Goal: Task Accomplishment & Management: Use online tool/utility

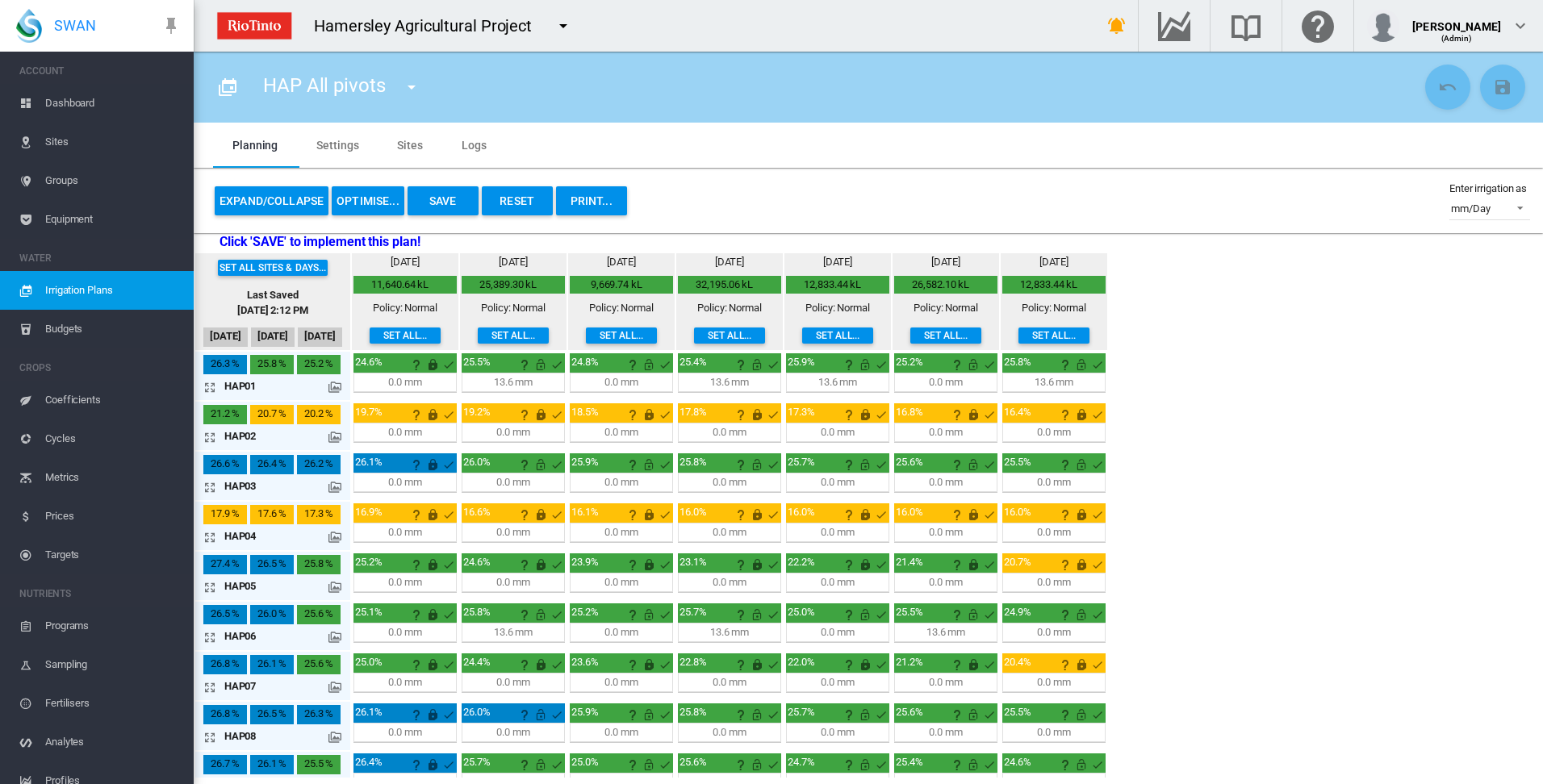
click at [331, 147] on md-tab-item "Settings" at bounding box center [337, 145] width 81 height 45
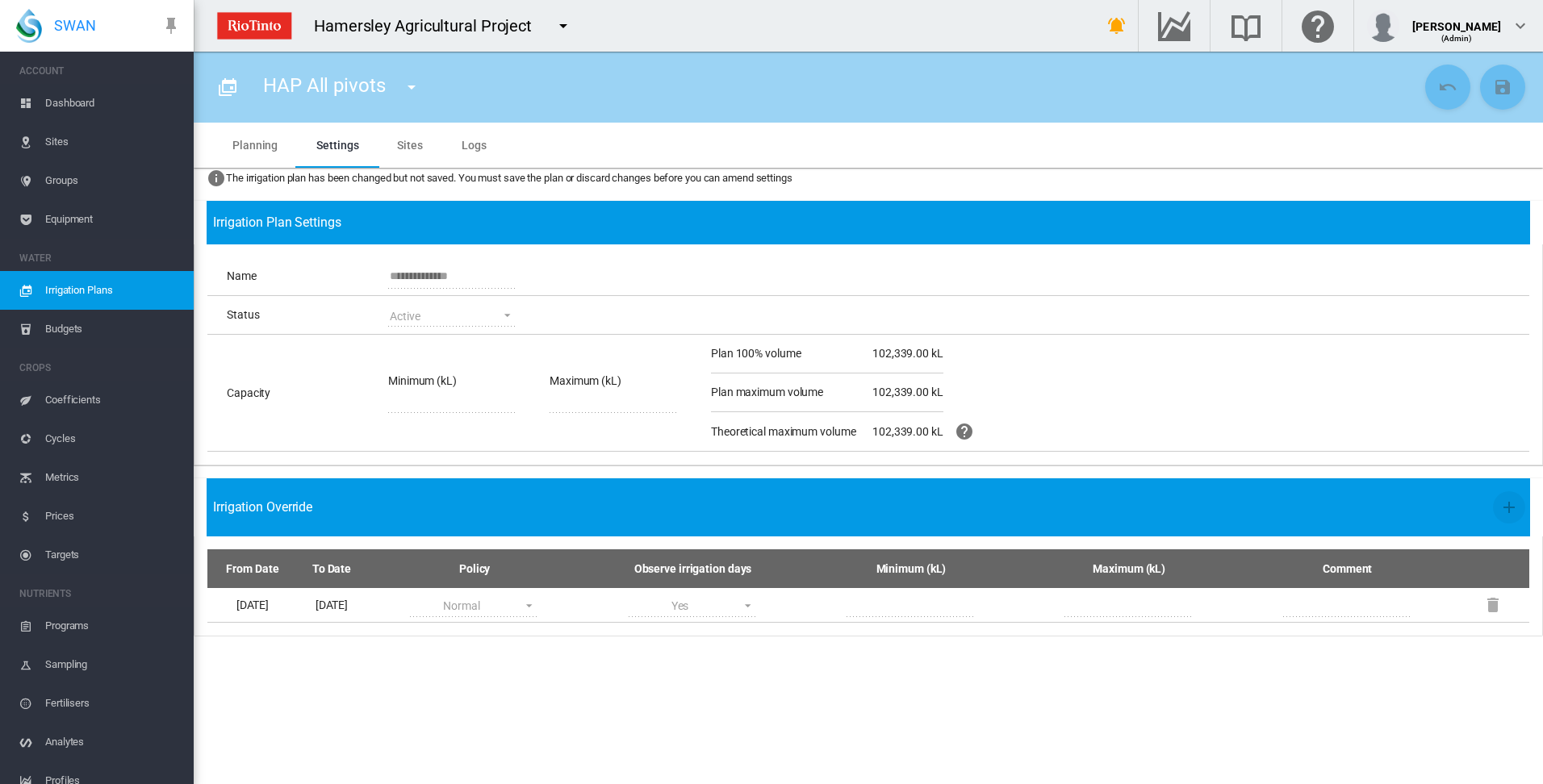
click at [409, 142] on md-tab-item "Sites" at bounding box center [410, 145] width 65 height 45
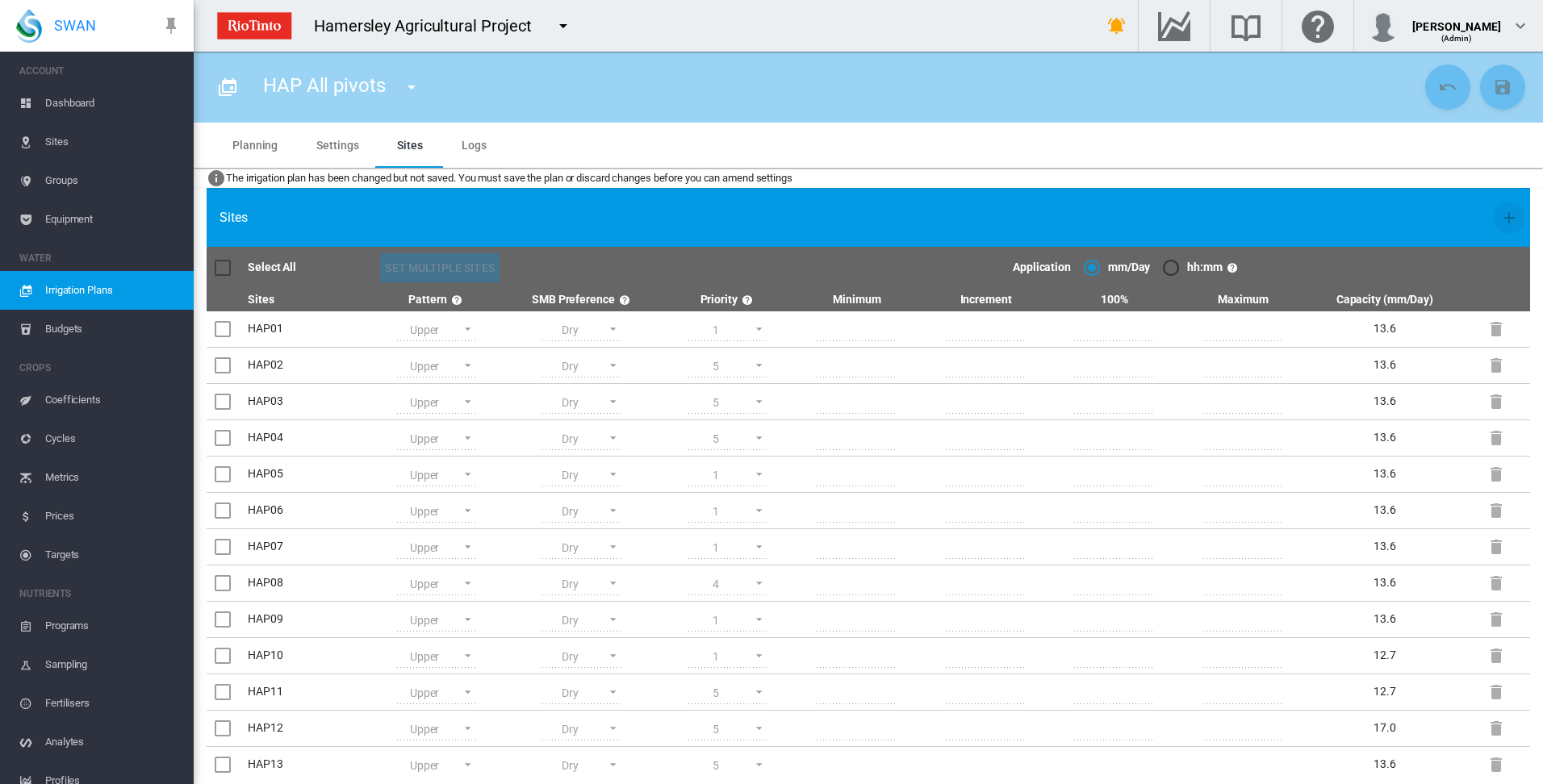
click at [252, 146] on md-tab-item "Planning" at bounding box center [255, 145] width 84 height 45
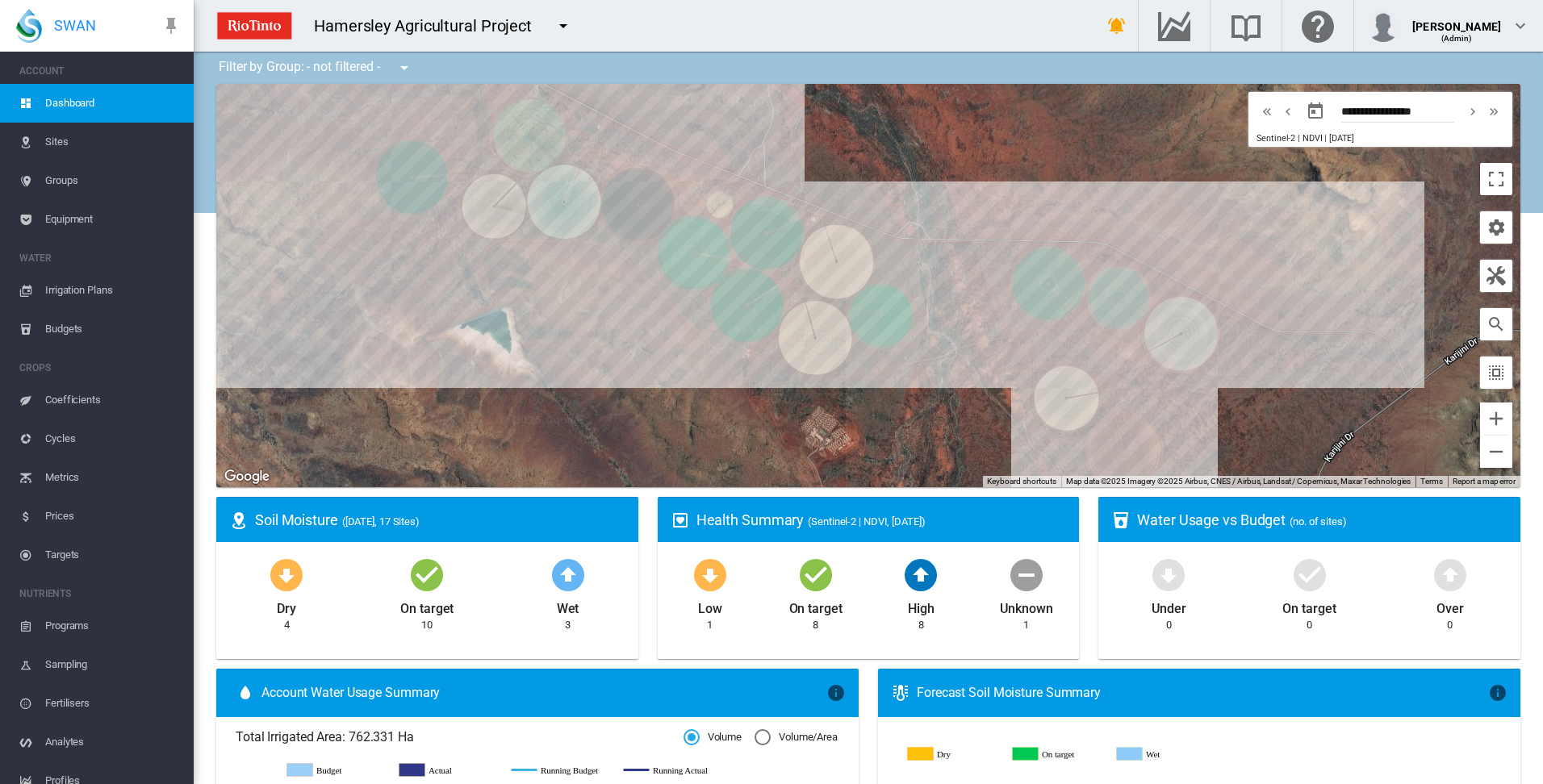
click at [71, 292] on span "Irrigation Plans" at bounding box center [113, 290] width 135 height 39
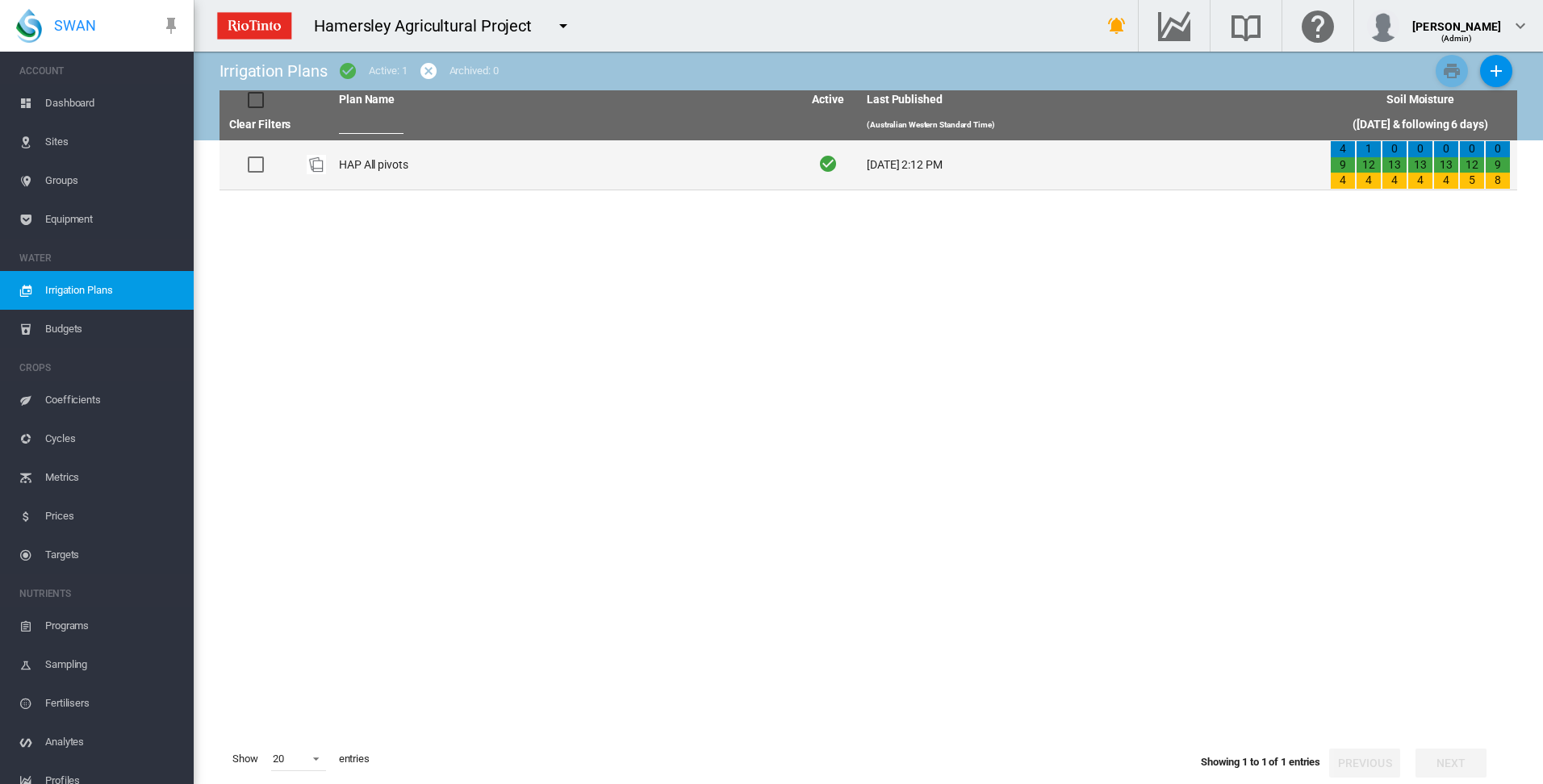
click at [390, 165] on td "HAP All pivots" at bounding box center [563, 164] width 463 height 49
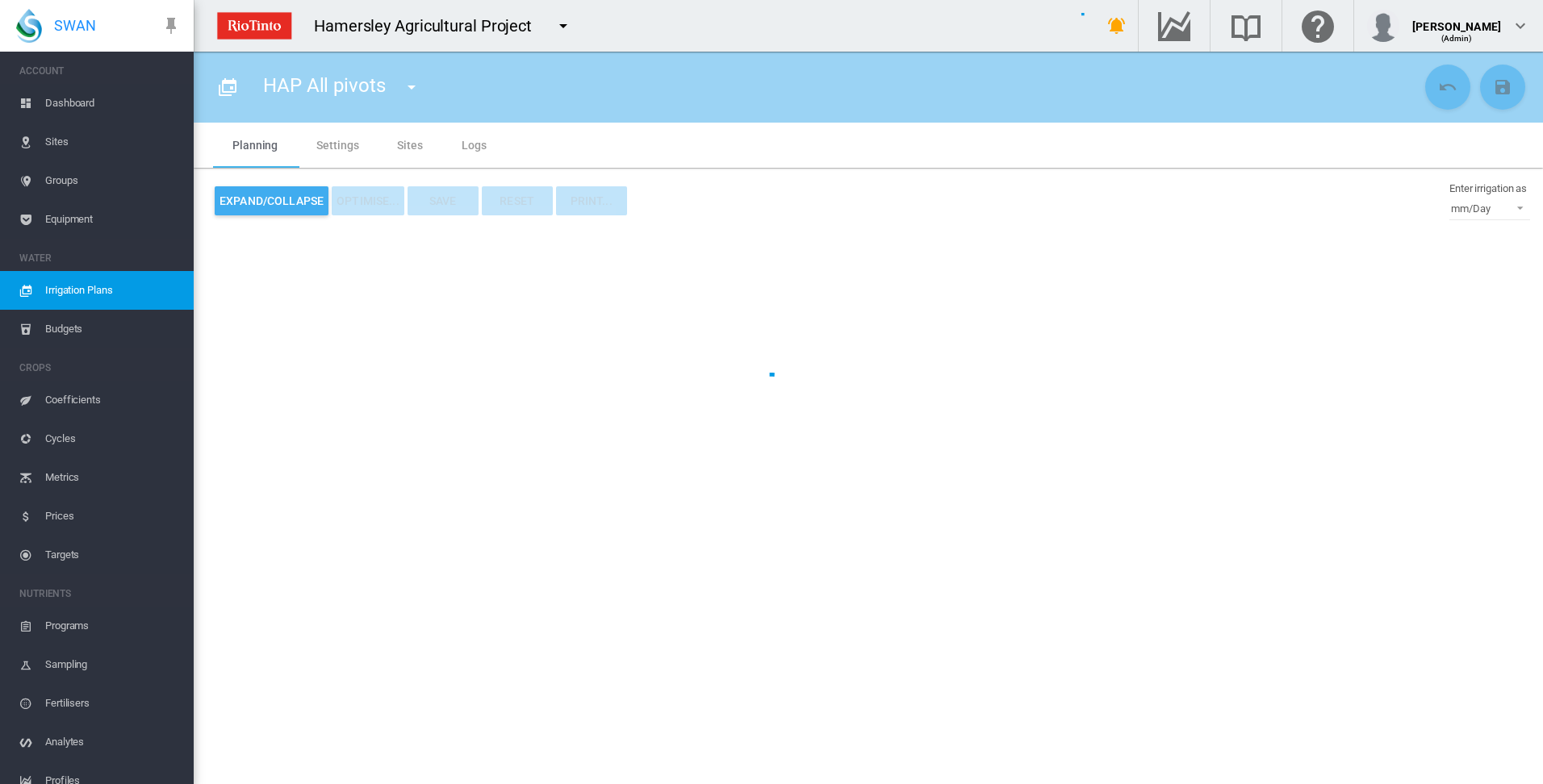
type input "**********"
type input "*"
type input "*****"
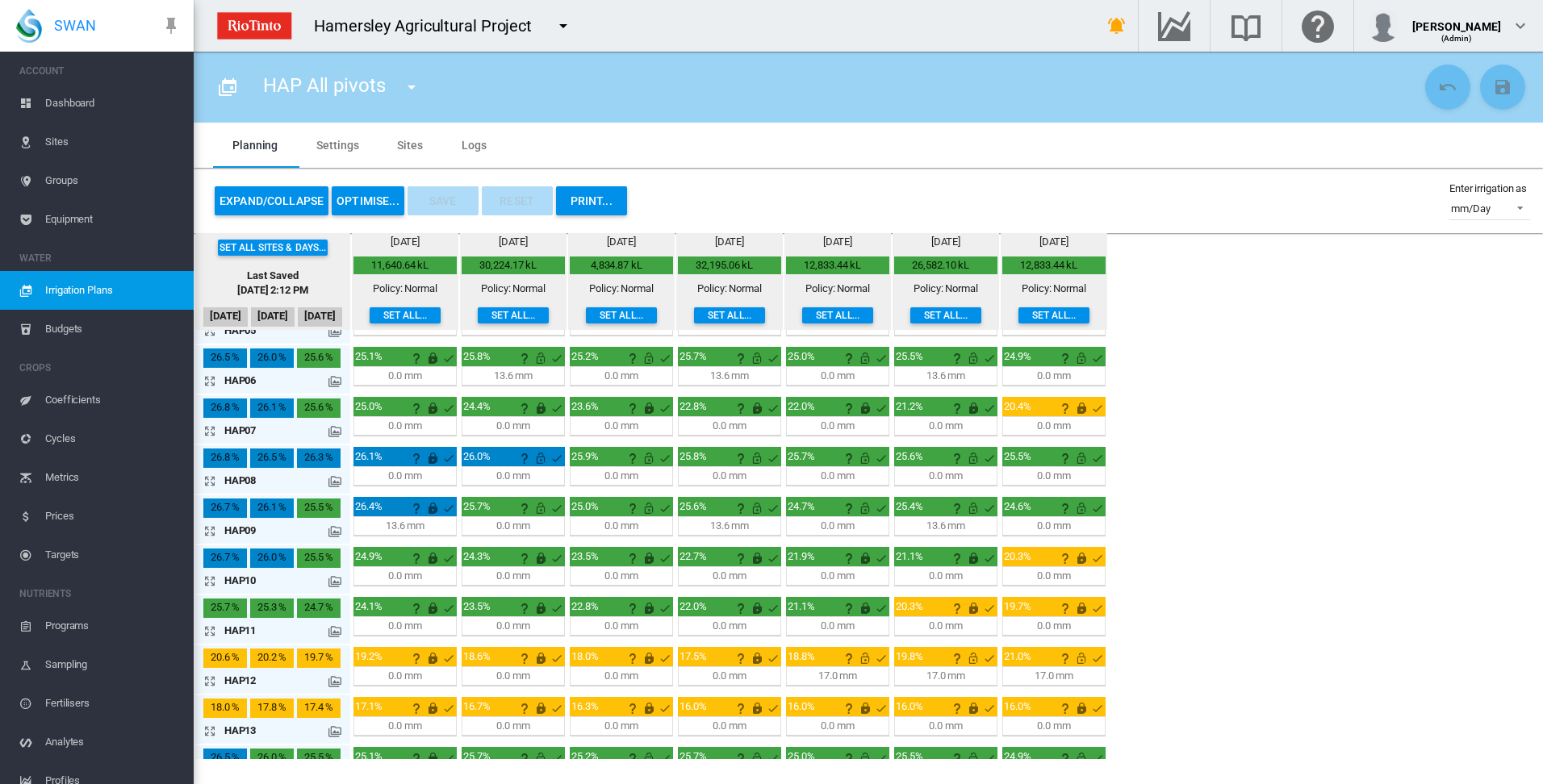
scroll to position [424, 0]
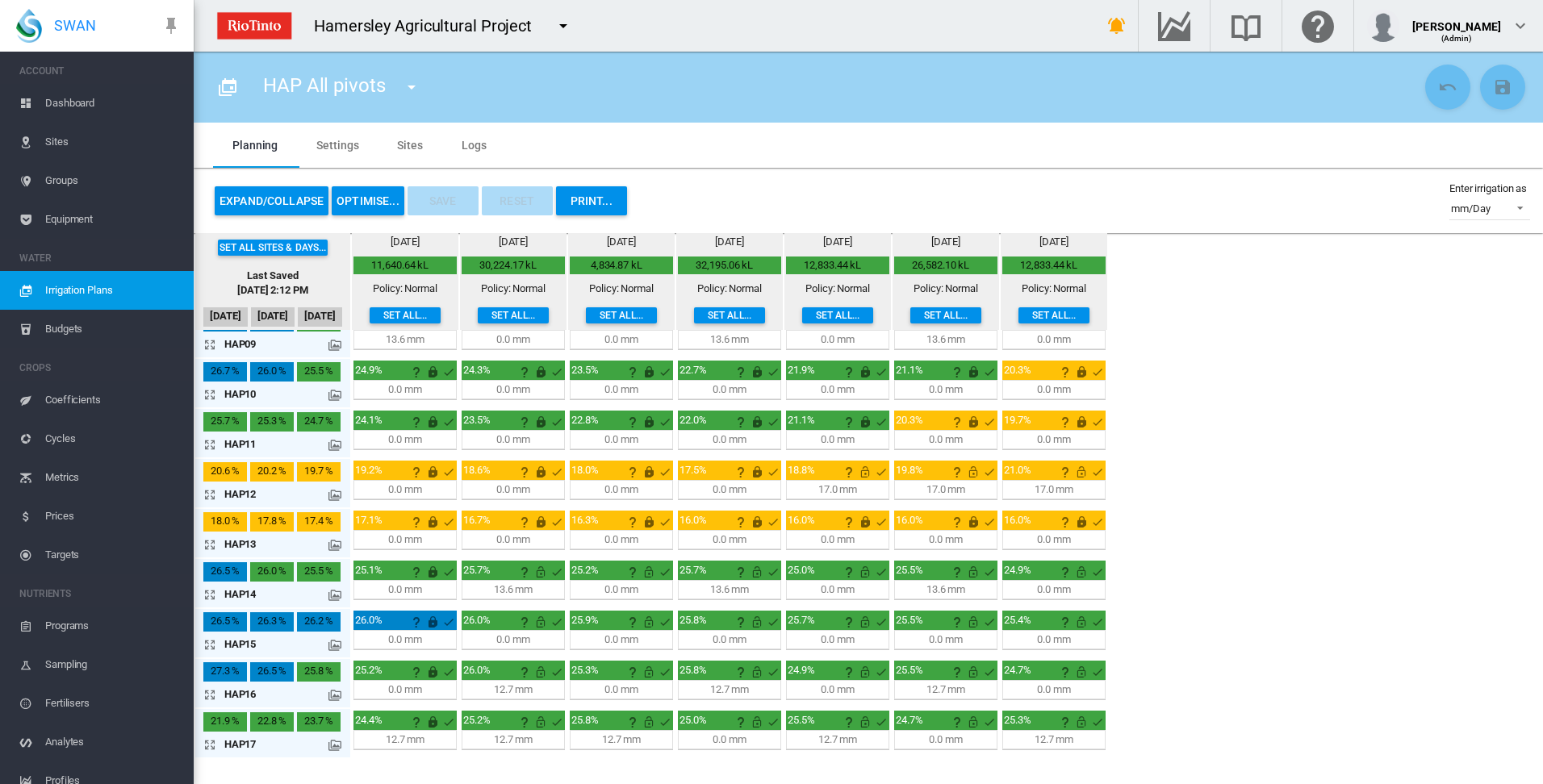
click at [212, 695] on md-icon "icon-arrow-expand" at bounding box center [212, 694] width 19 height 19
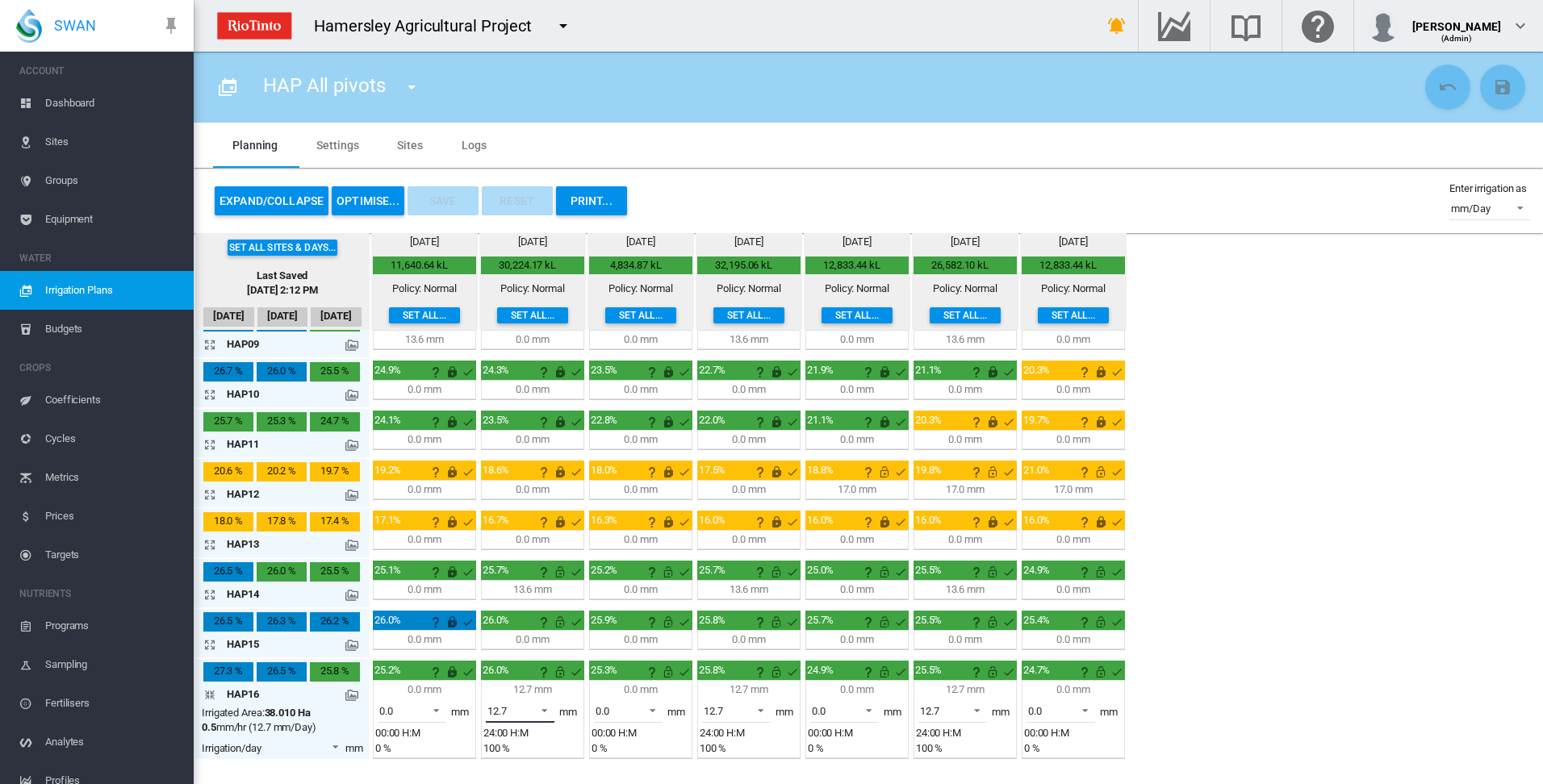
click at [545, 705] on span at bounding box center [539, 710] width 19 height 15
click at [535, 679] on md-option "0.0" at bounding box center [529, 673] width 109 height 39
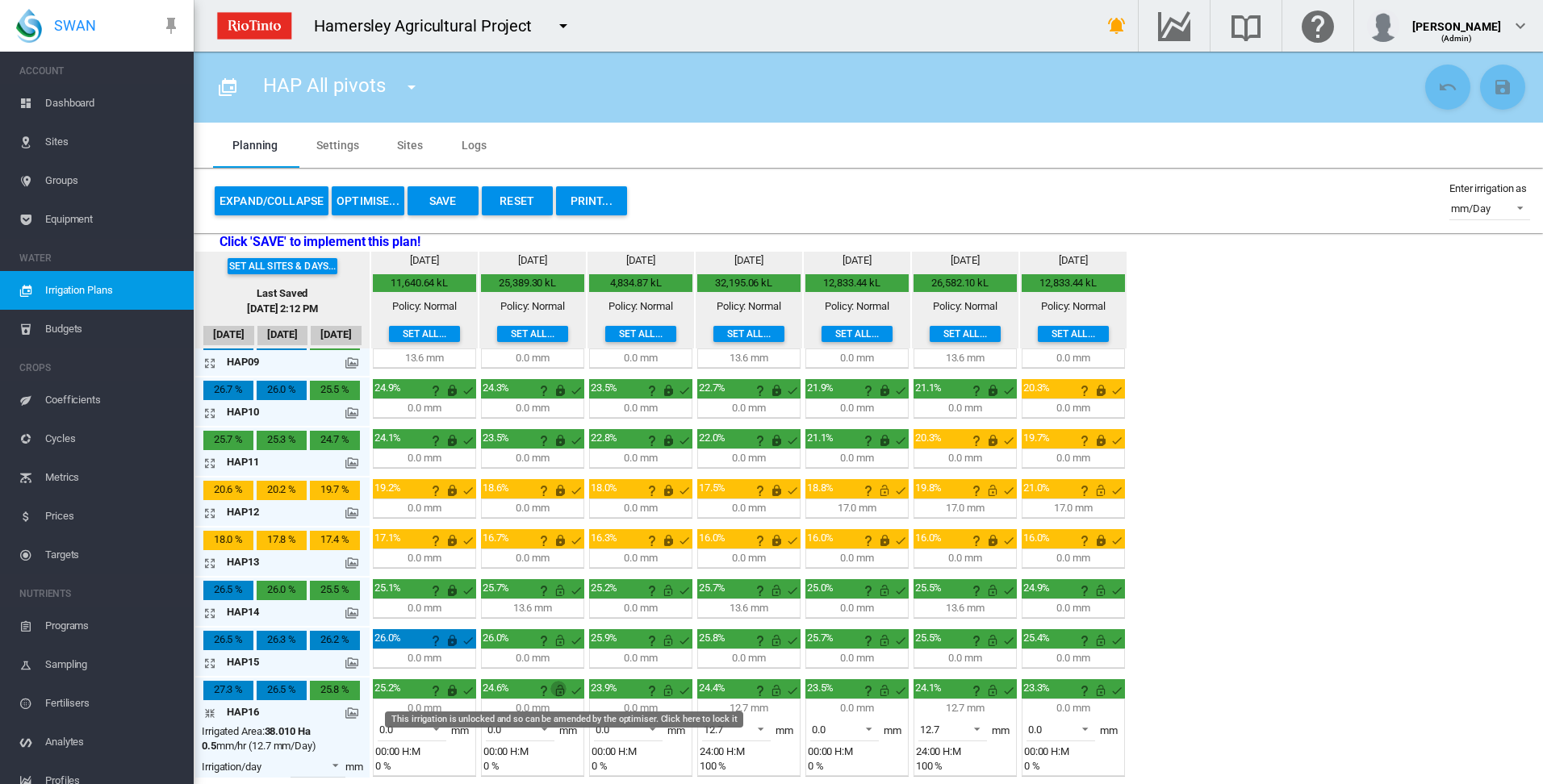
click at [564, 693] on md-icon "This irrigation is unlocked and so can be amended by the optimiser. Click here …" at bounding box center [559, 690] width 19 height 19
click at [212, 712] on md-icon "icon-arrow-collapse" at bounding box center [212, 713] width 19 height 19
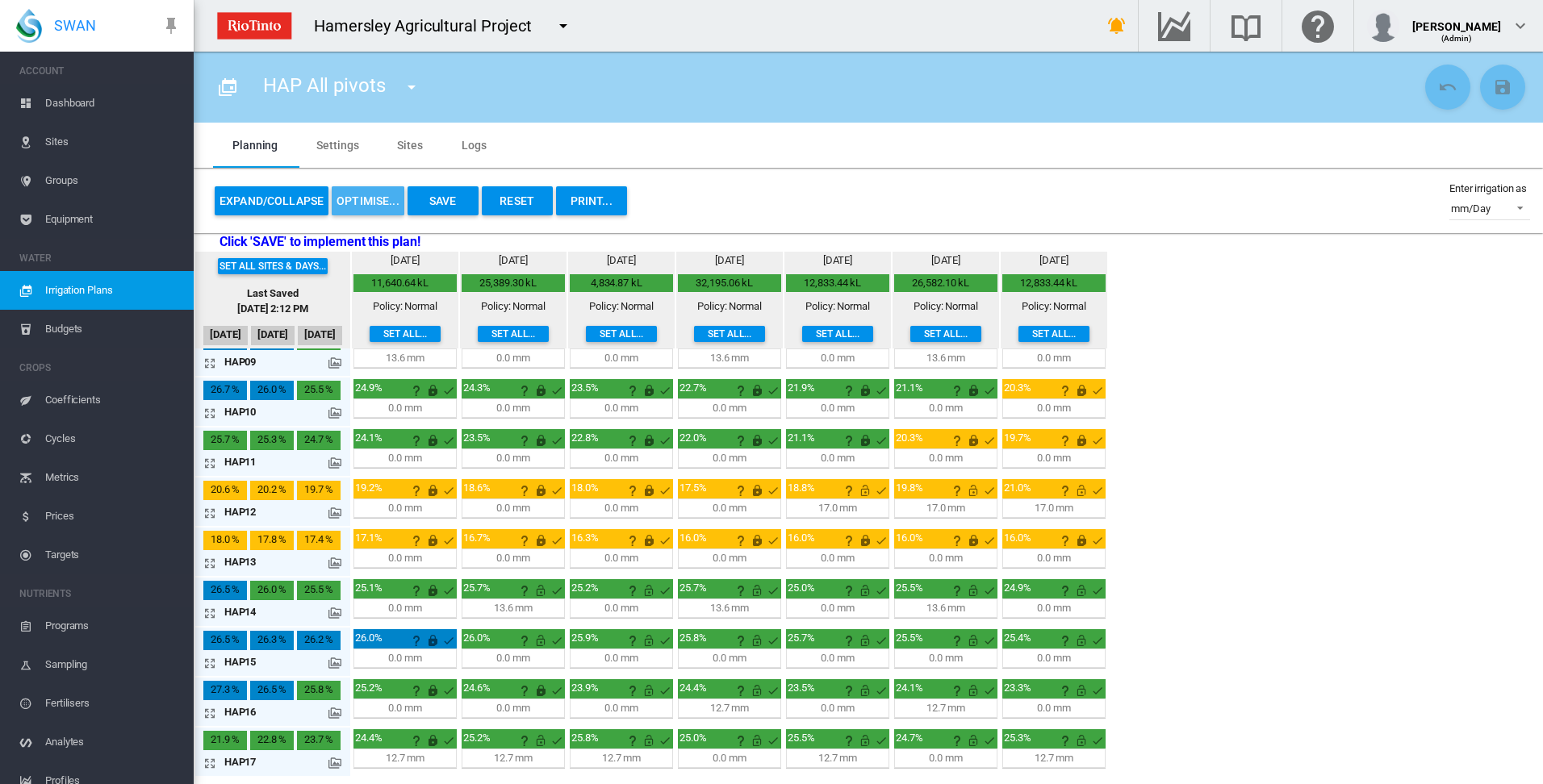
click at [379, 203] on button "OPTIMISE..." at bounding box center [367, 200] width 72 height 29
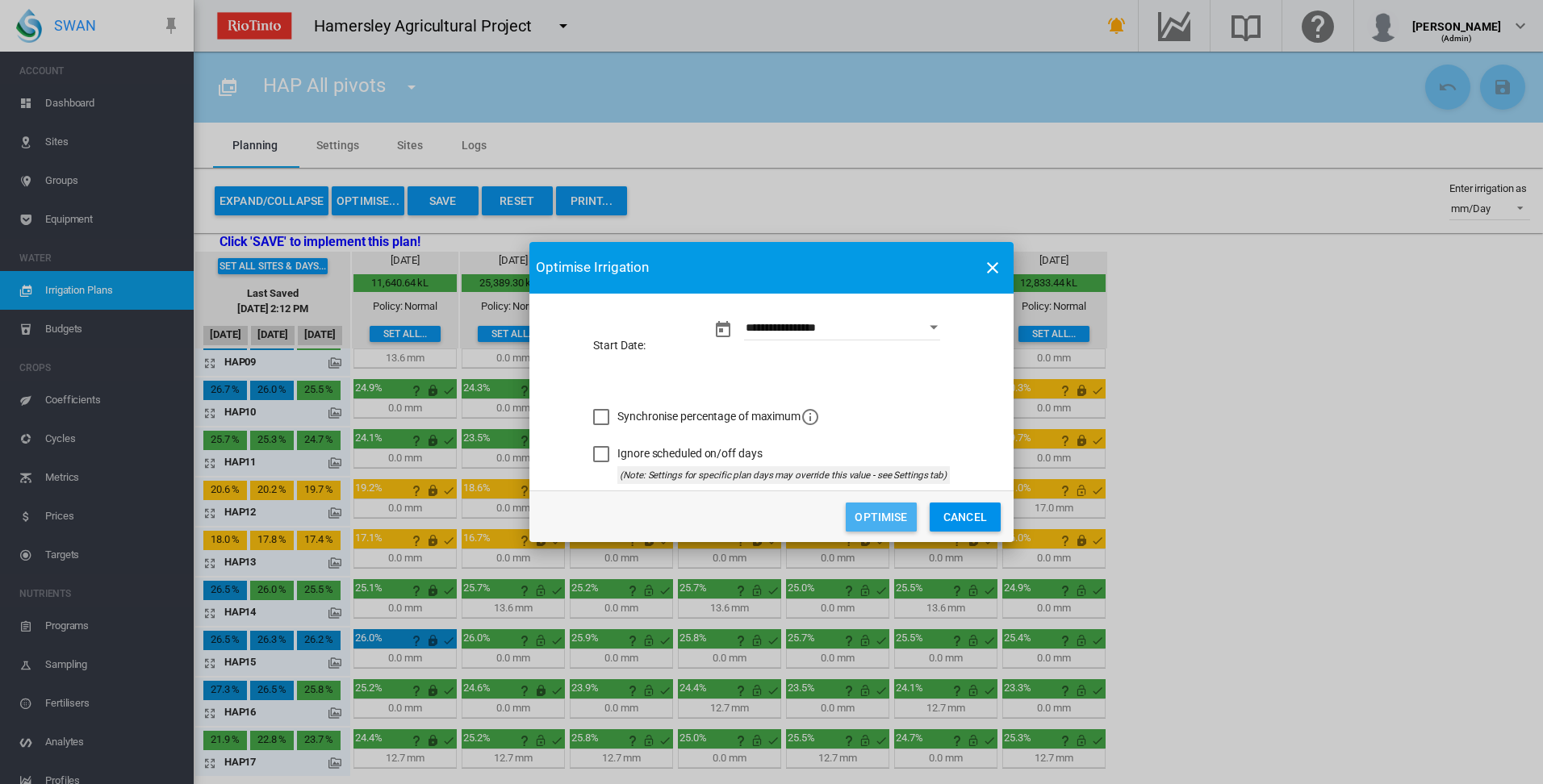
click at [876, 516] on button "Optimise" at bounding box center [881, 517] width 71 height 29
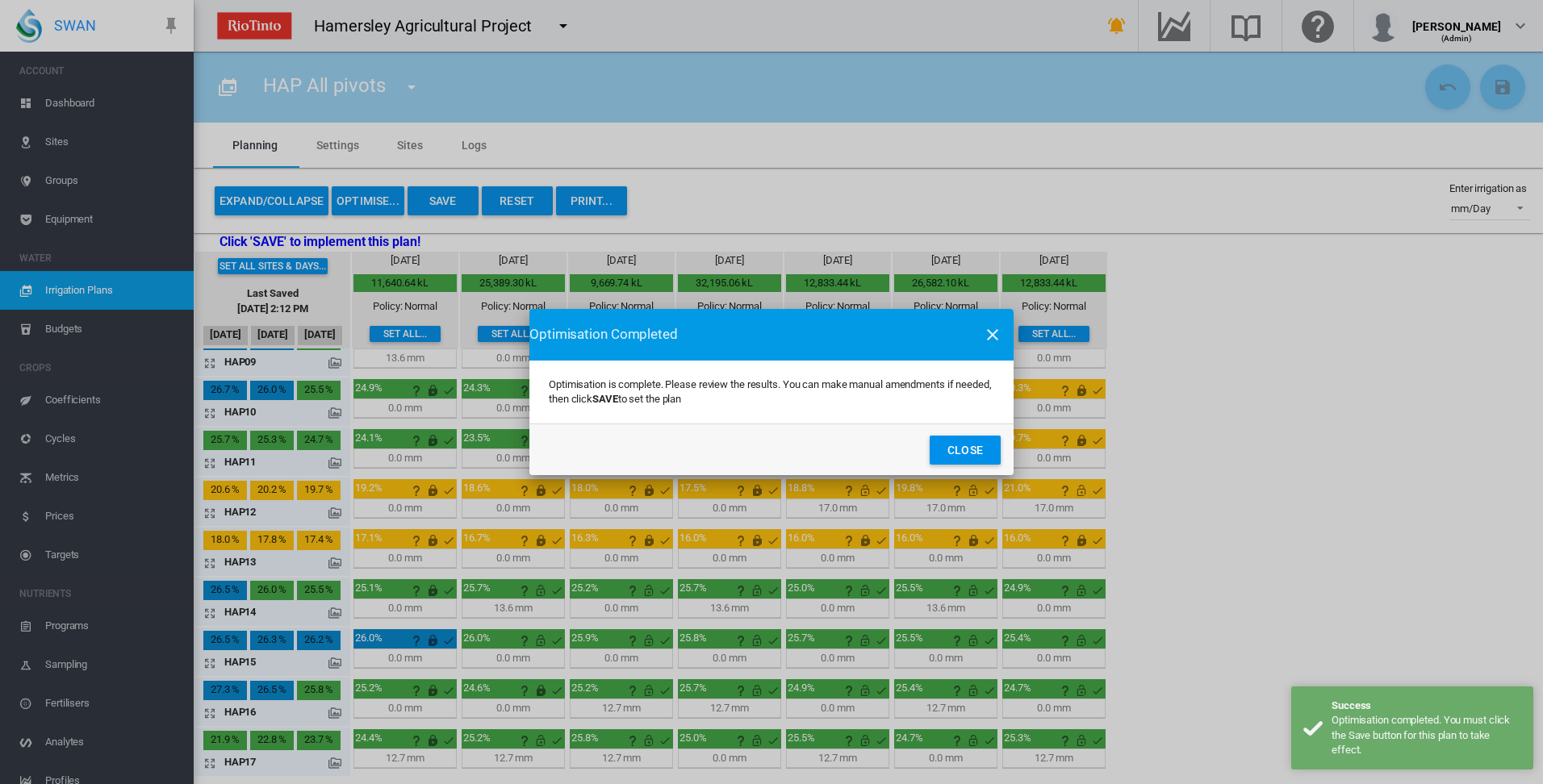
click at [957, 450] on button "Close" at bounding box center [965, 450] width 71 height 29
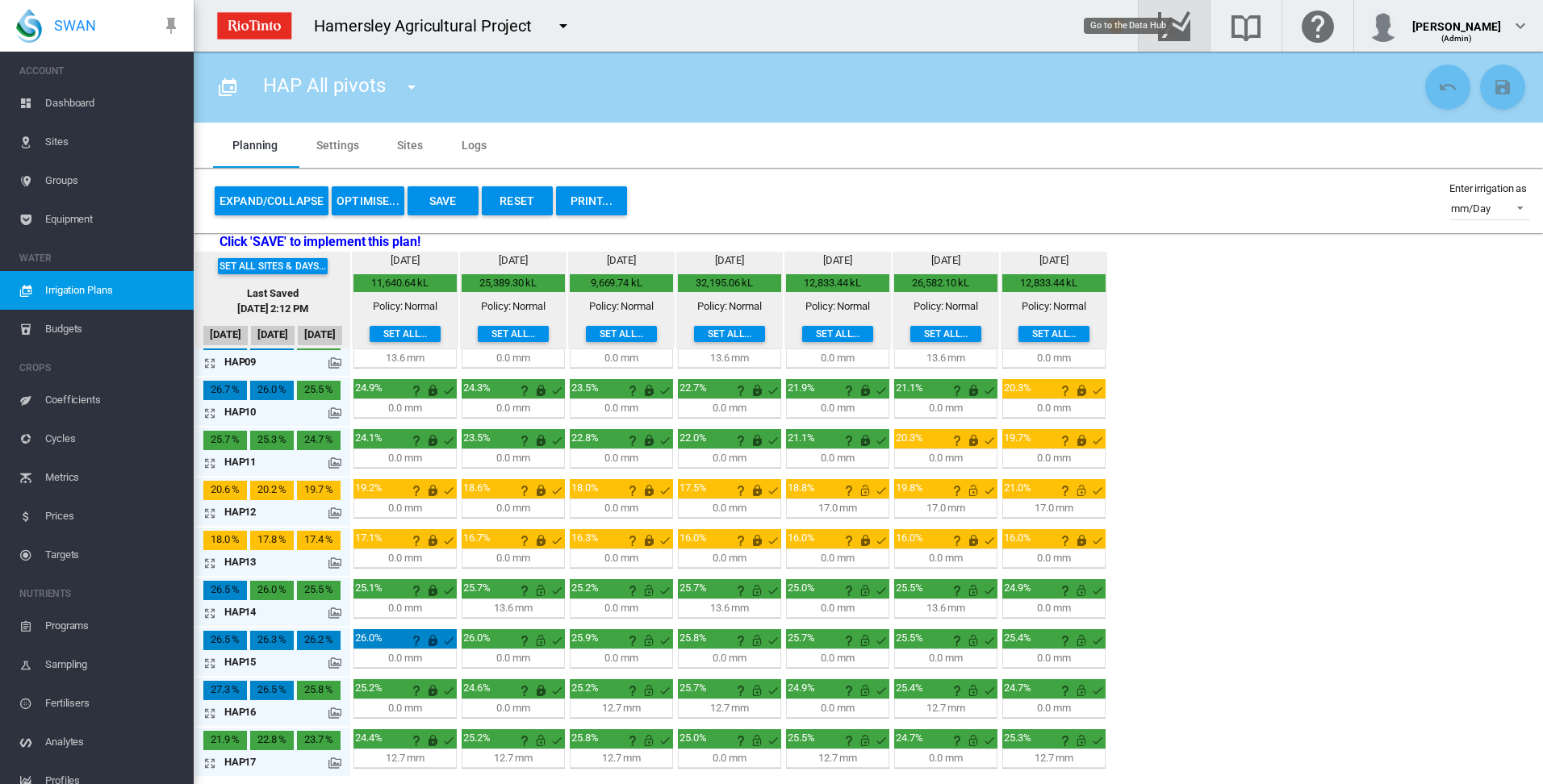
click at [1190, 25] on md-icon "Go to the Data Hub" at bounding box center [1174, 25] width 39 height 19
